Goal: Transaction & Acquisition: Purchase product/service

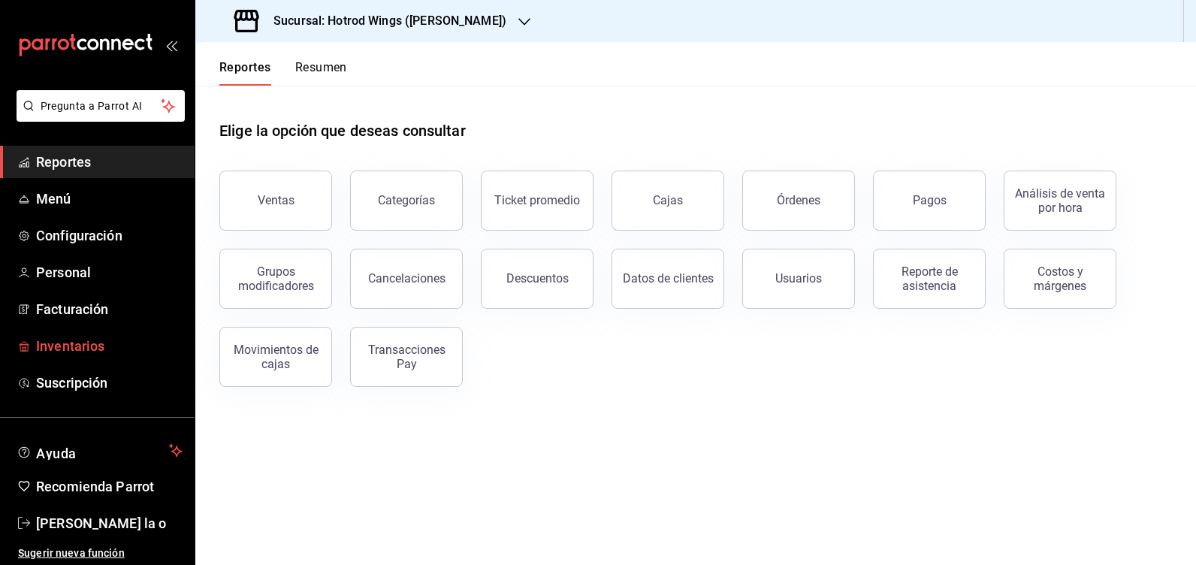
click at [85, 341] on span "Inventarios" at bounding box center [109, 346] width 146 height 20
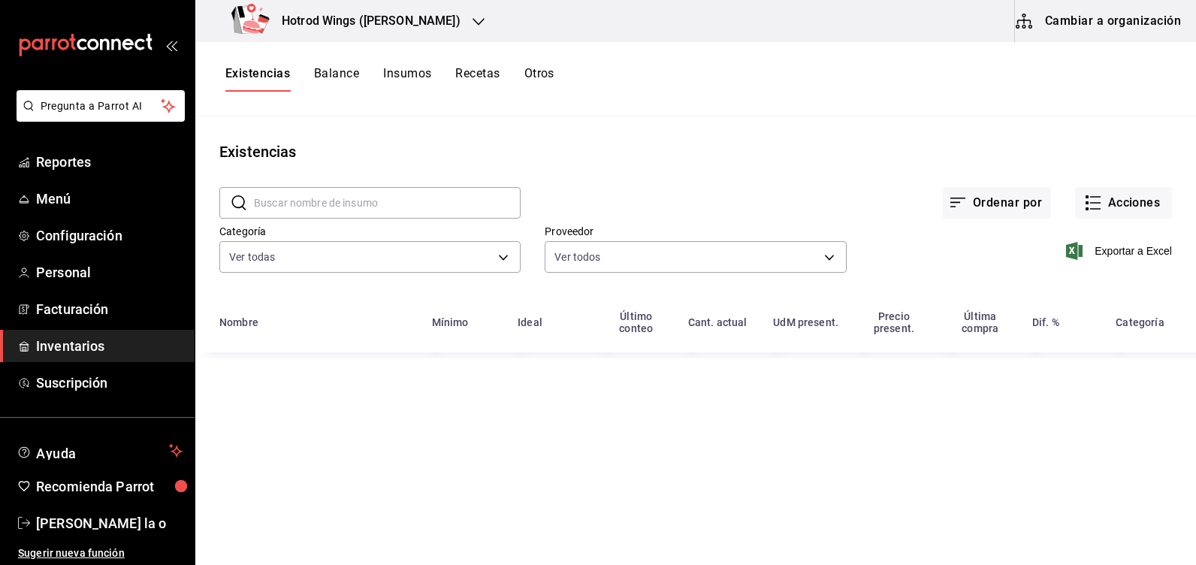
click at [473, 28] on div at bounding box center [479, 22] width 12 height 16
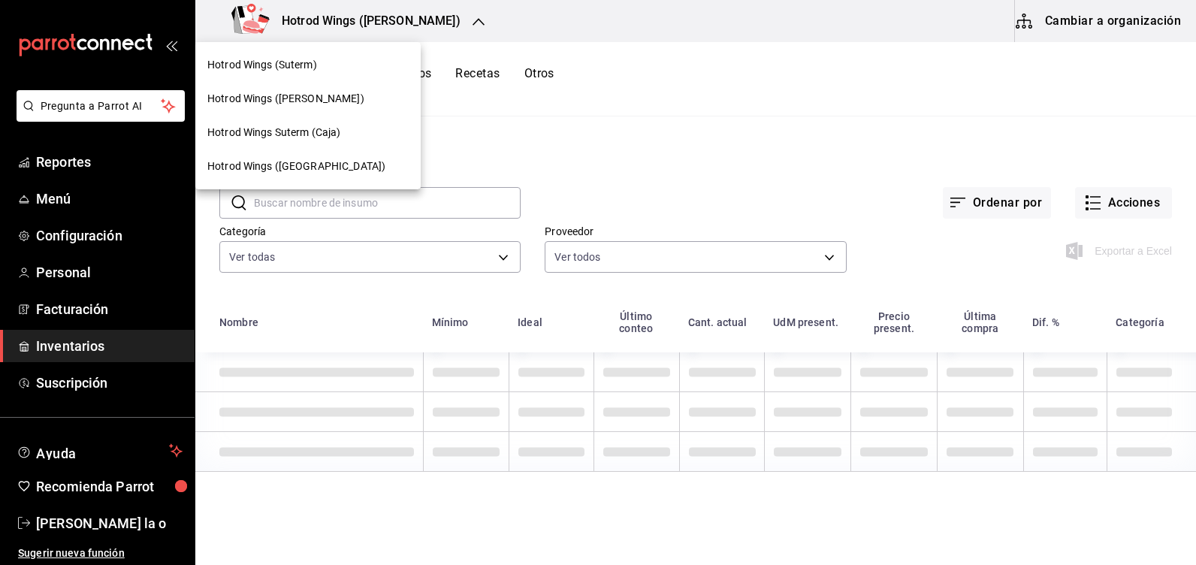
click at [329, 104] on div "Hotrod Wings (Guillen)" at bounding box center [307, 99] width 201 height 16
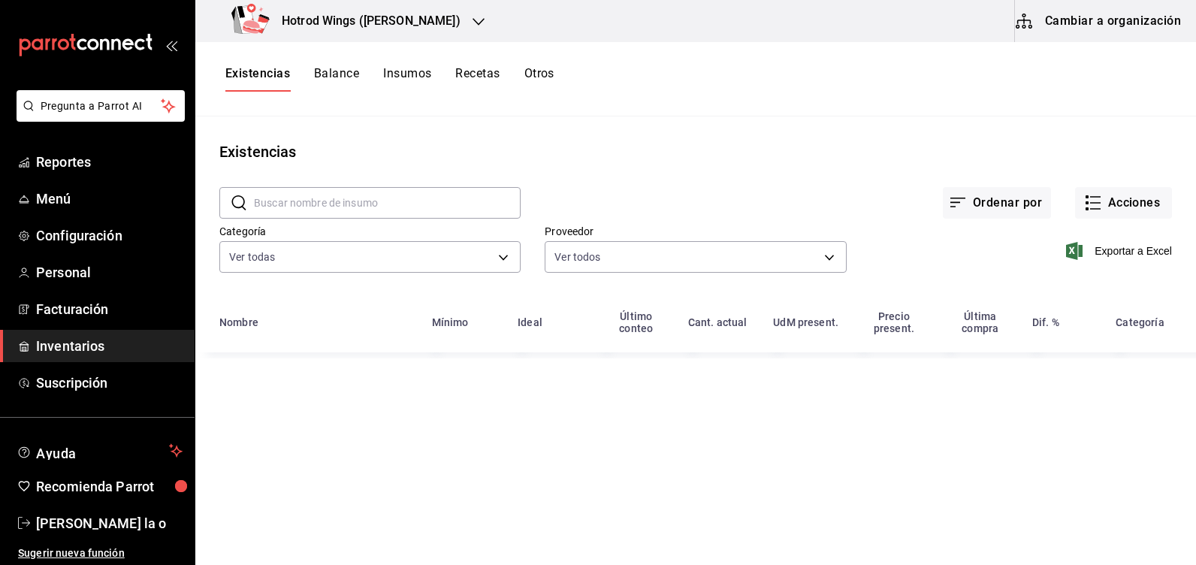
click at [473, 17] on icon "button" at bounding box center [479, 22] width 12 height 12
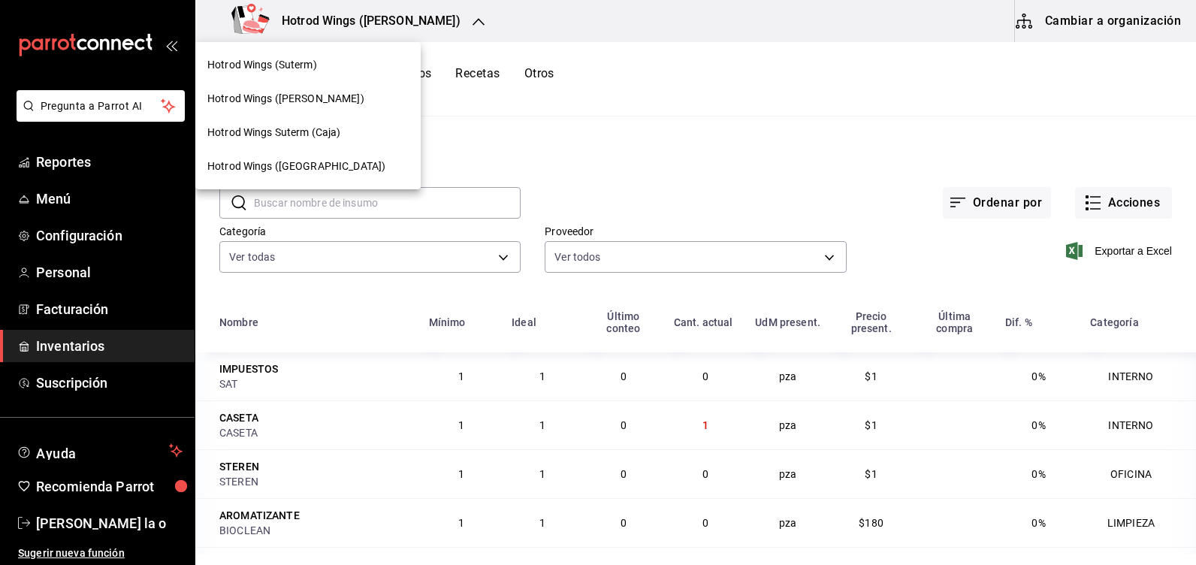
click at [329, 59] on div "Hotrod Wings (Suterm)" at bounding box center [307, 65] width 201 height 16
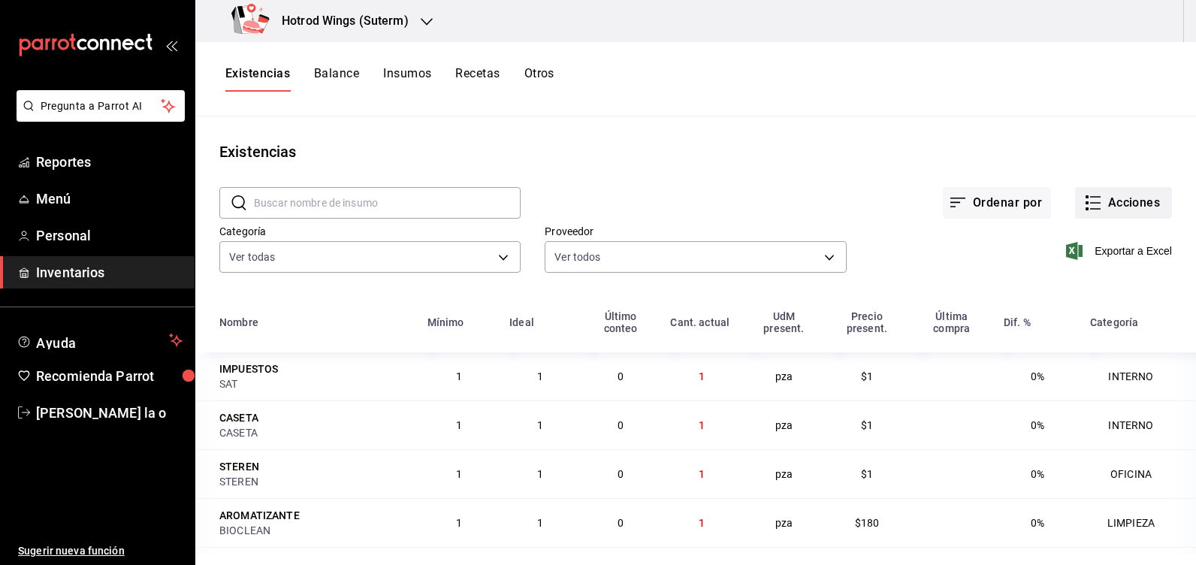
click at [1119, 207] on button "Acciones" at bounding box center [1123, 203] width 97 height 32
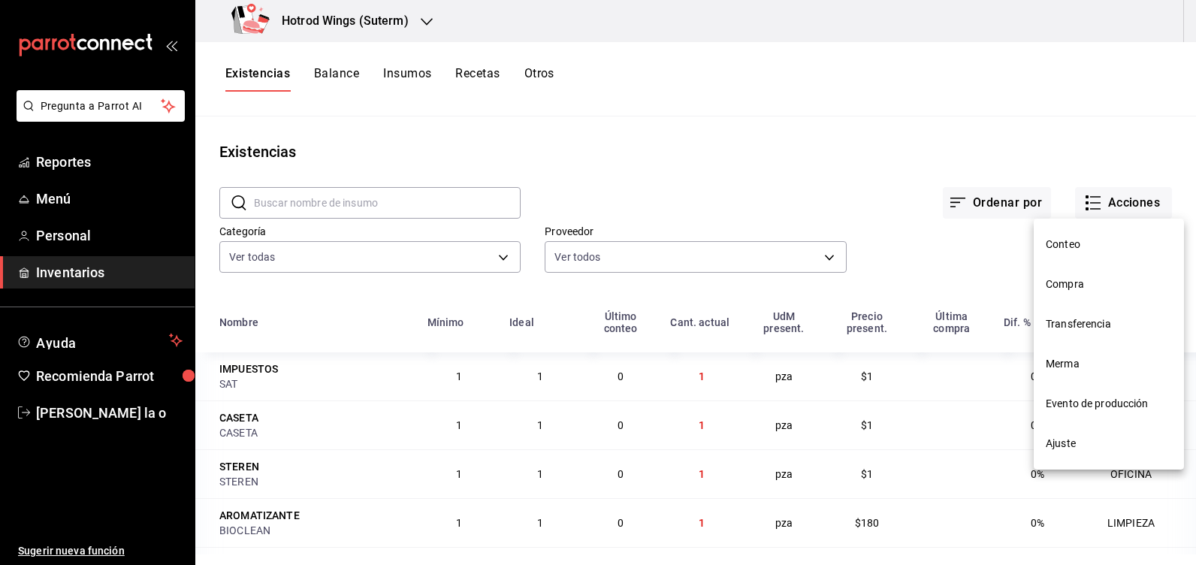
click at [1073, 283] on span "Compra" at bounding box center [1109, 284] width 126 height 16
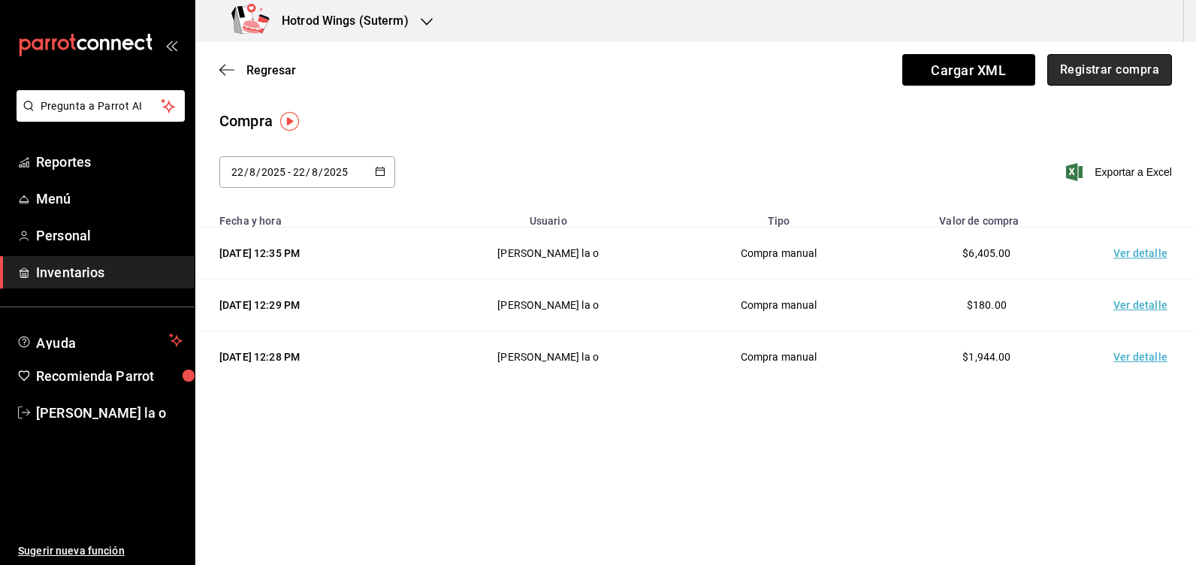
click at [1100, 76] on button "Registrar compra" at bounding box center [1109, 70] width 125 height 32
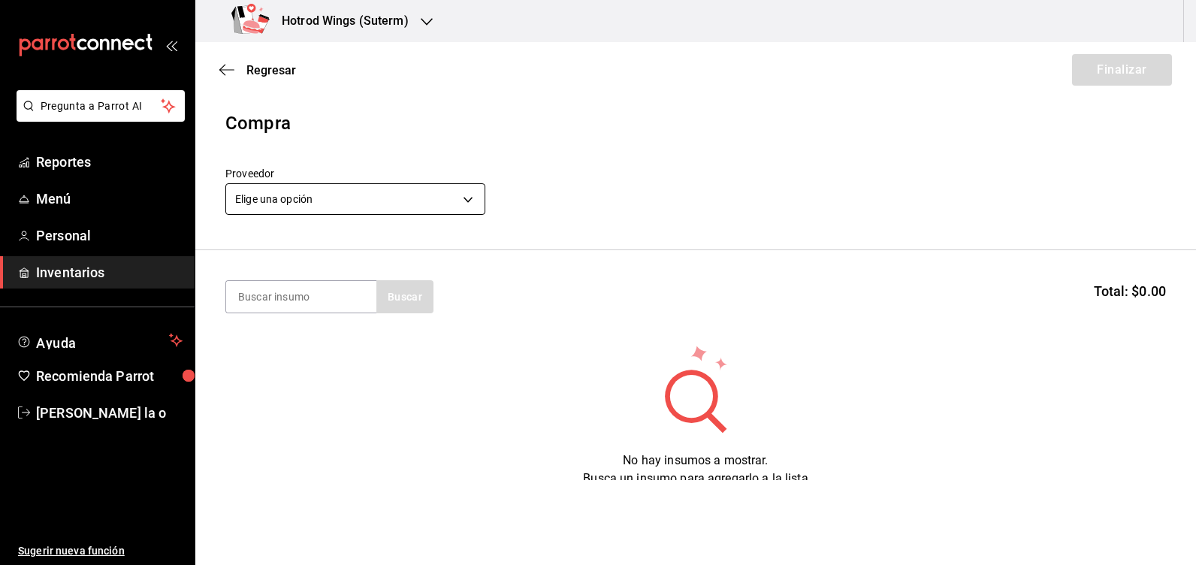
click at [469, 201] on body "Pregunta a Parrot AI Reportes Menú Personal Inventarios Ayuda Recomienda Parrot…" at bounding box center [598, 240] width 1196 height 480
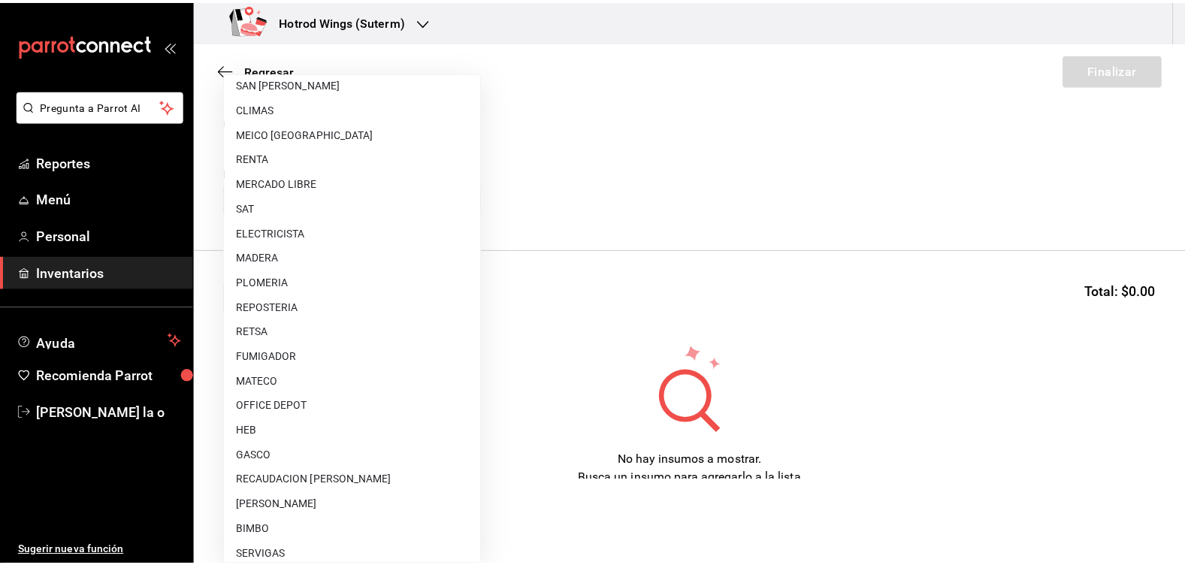
scroll to position [451, 0]
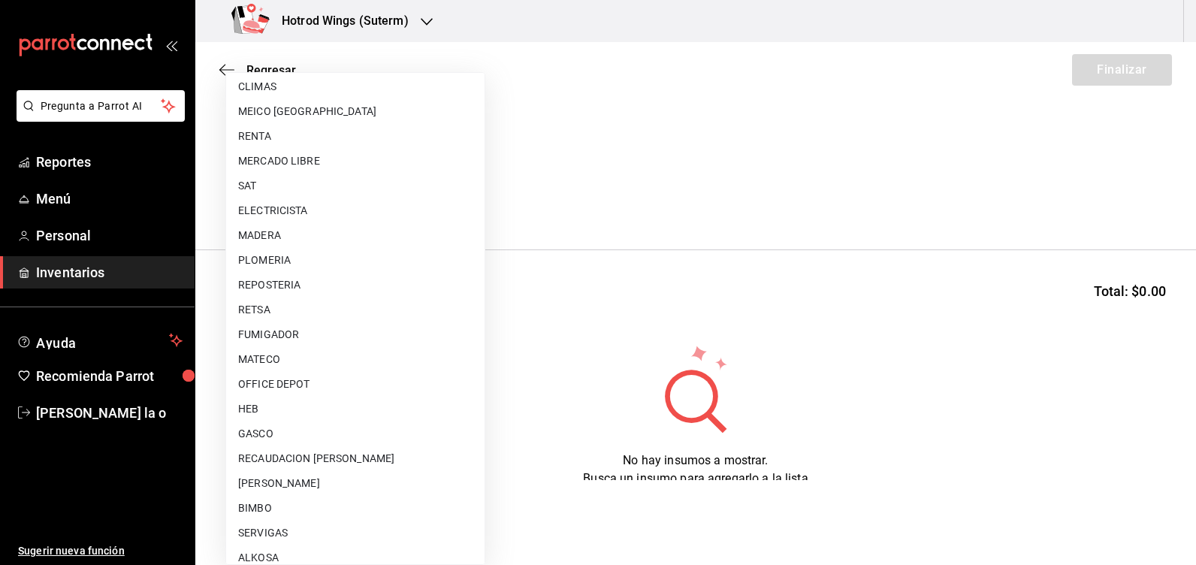
click at [276, 308] on li "RETSA" at bounding box center [355, 309] width 258 height 25
type input "c0be4b20-0c99-4780-8b1b-d7333e38514d"
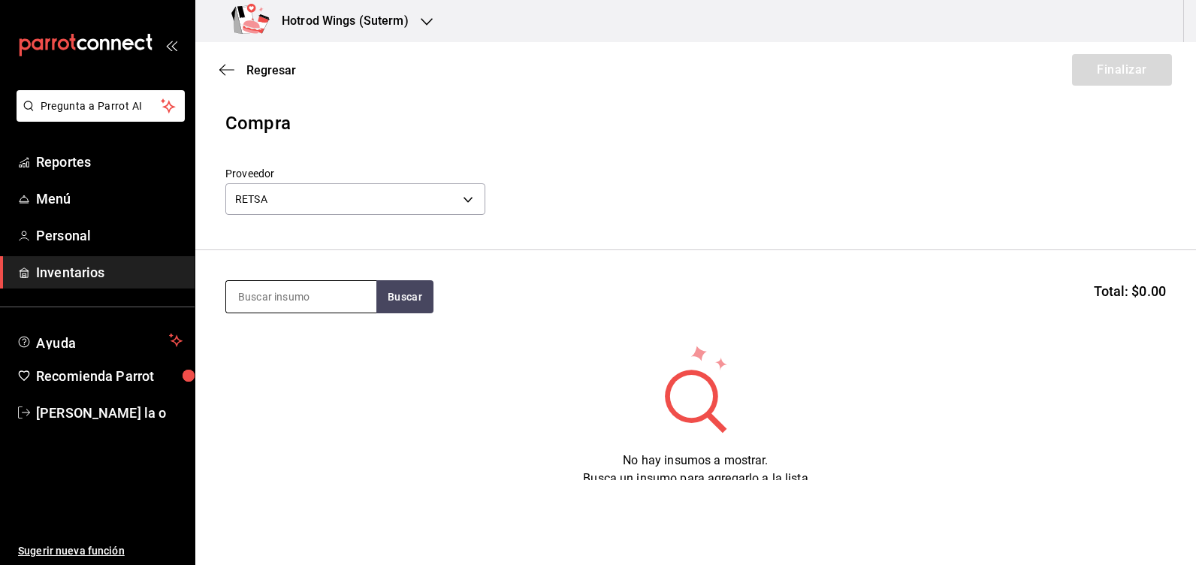
click at [248, 287] on input at bounding box center [301, 297] width 150 height 32
click at [404, 305] on button "Buscar" at bounding box center [404, 296] width 57 height 33
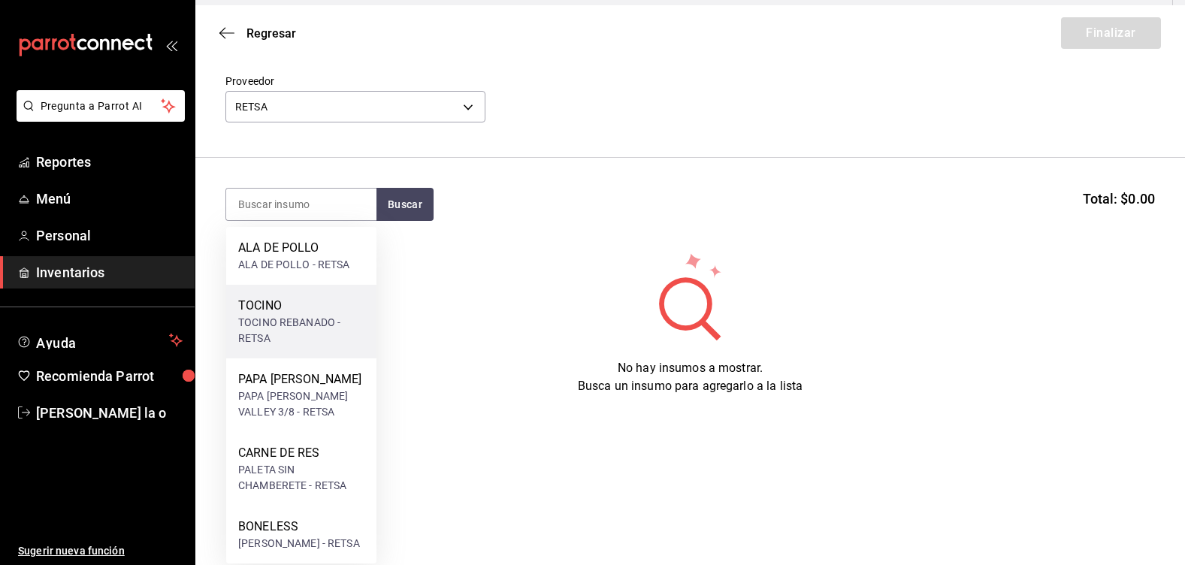
scroll to position [57, 0]
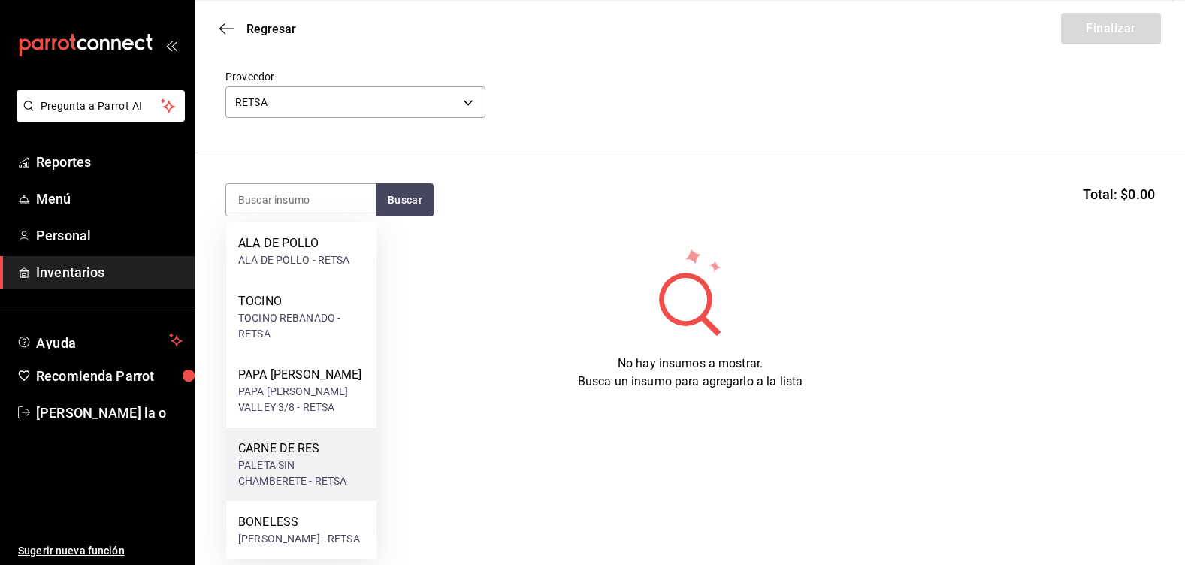
click at [314, 439] on div "CARNE DE RES" at bounding box center [301, 448] width 126 height 18
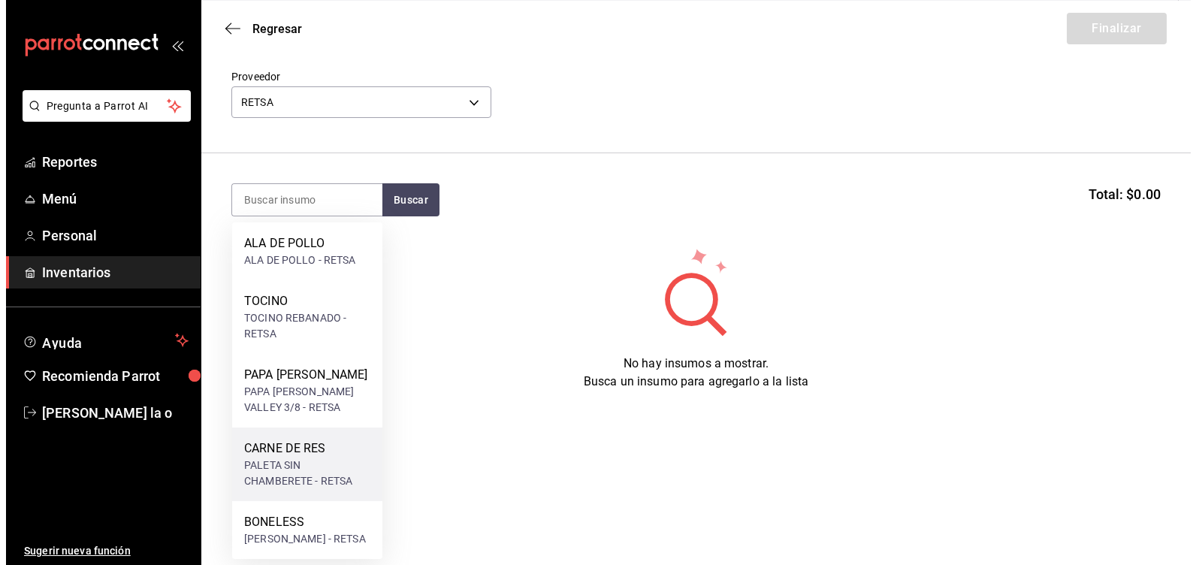
scroll to position [0, 0]
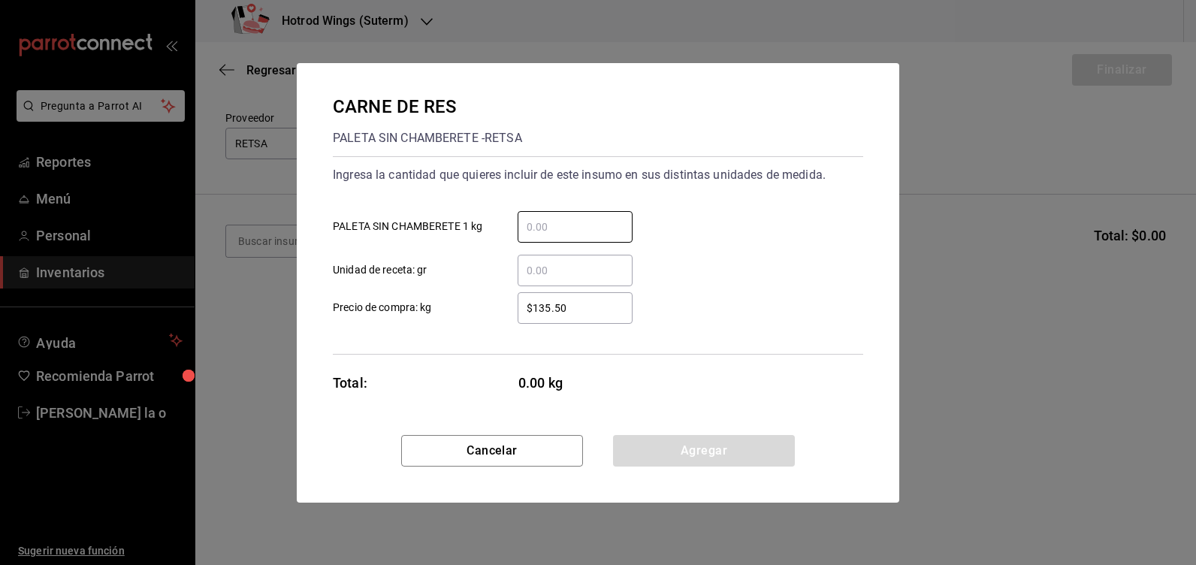
drag, startPoint x: 546, startPoint y: 231, endPoint x: 1195, endPoint y: 458, distance: 687.8
click at [551, 229] on input "​ PALETA SIN CHAMBERETE 1 kg" at bounding box center [575, 227] width 115 height 18
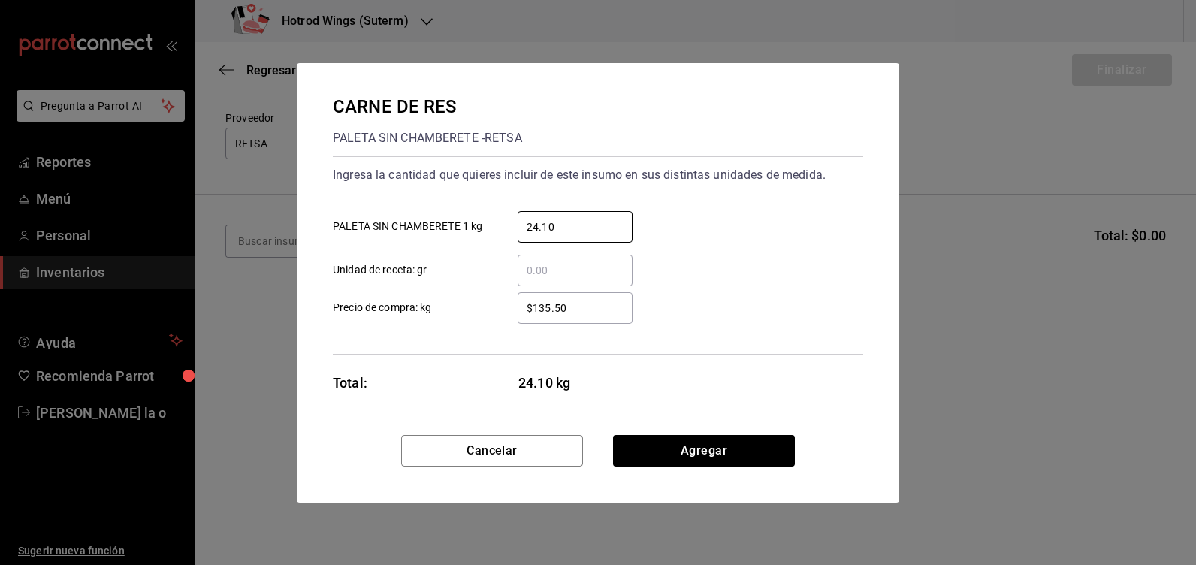
type input "24.10"
click at [584, 313] on input "$135.50" at bounding box center [575, 308] width 115 height 18
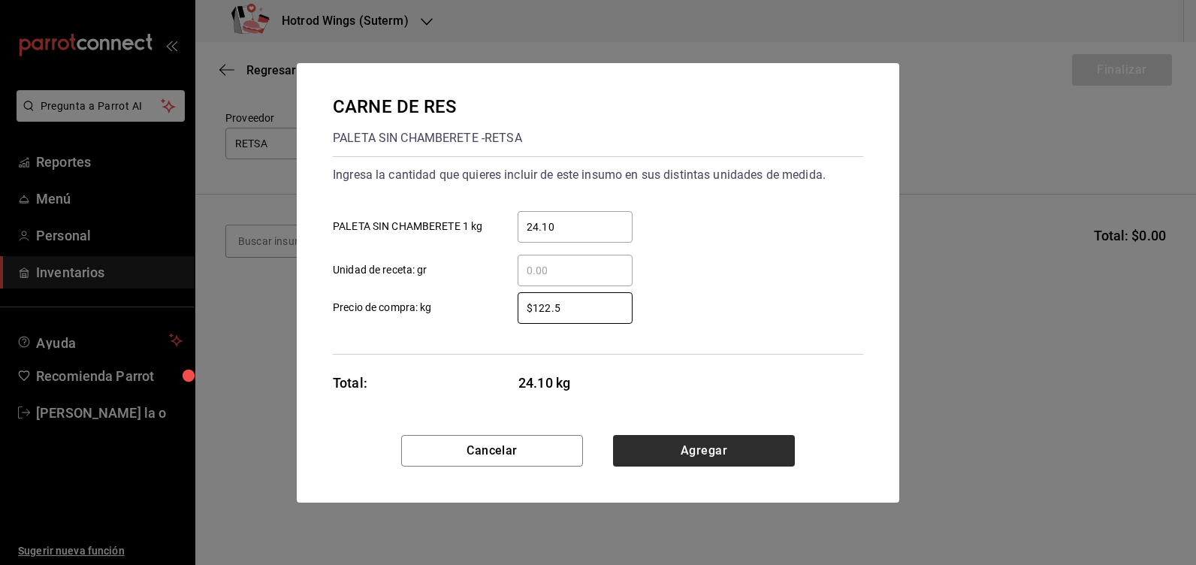
type input "$122.5"
click at [759, 454] on button "Agregar" at bounding box center [704, 451] width 182 height 32
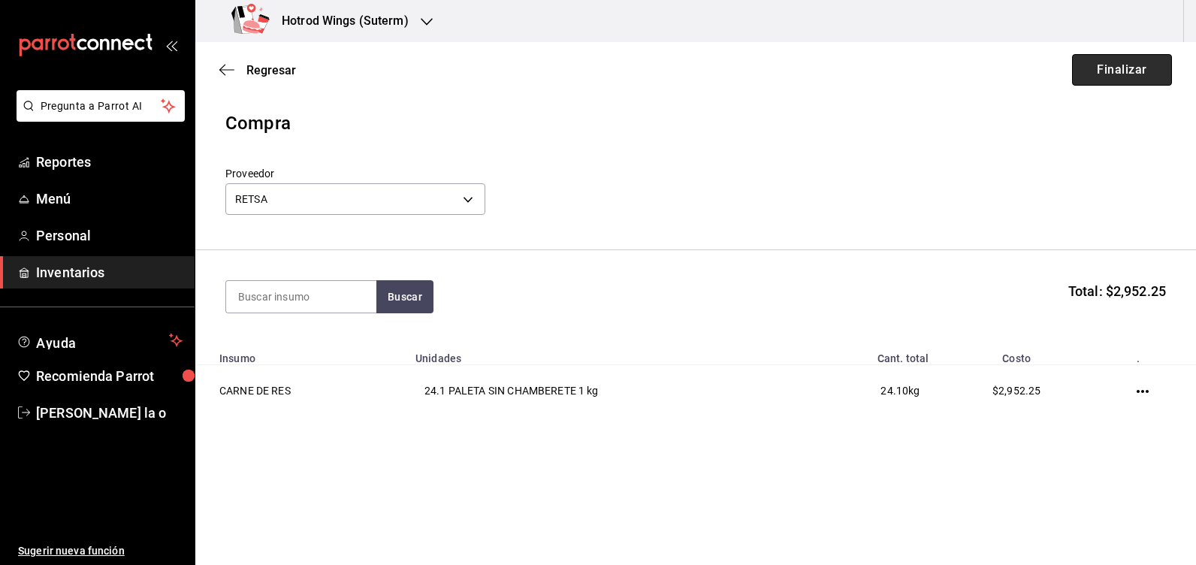
click at [1122, 64] on button "Finalizar" at bounding box center [1122, 70] width 100 height 32
